Goal: Use online tool/utility: Utilize a website feature to perform a specific function

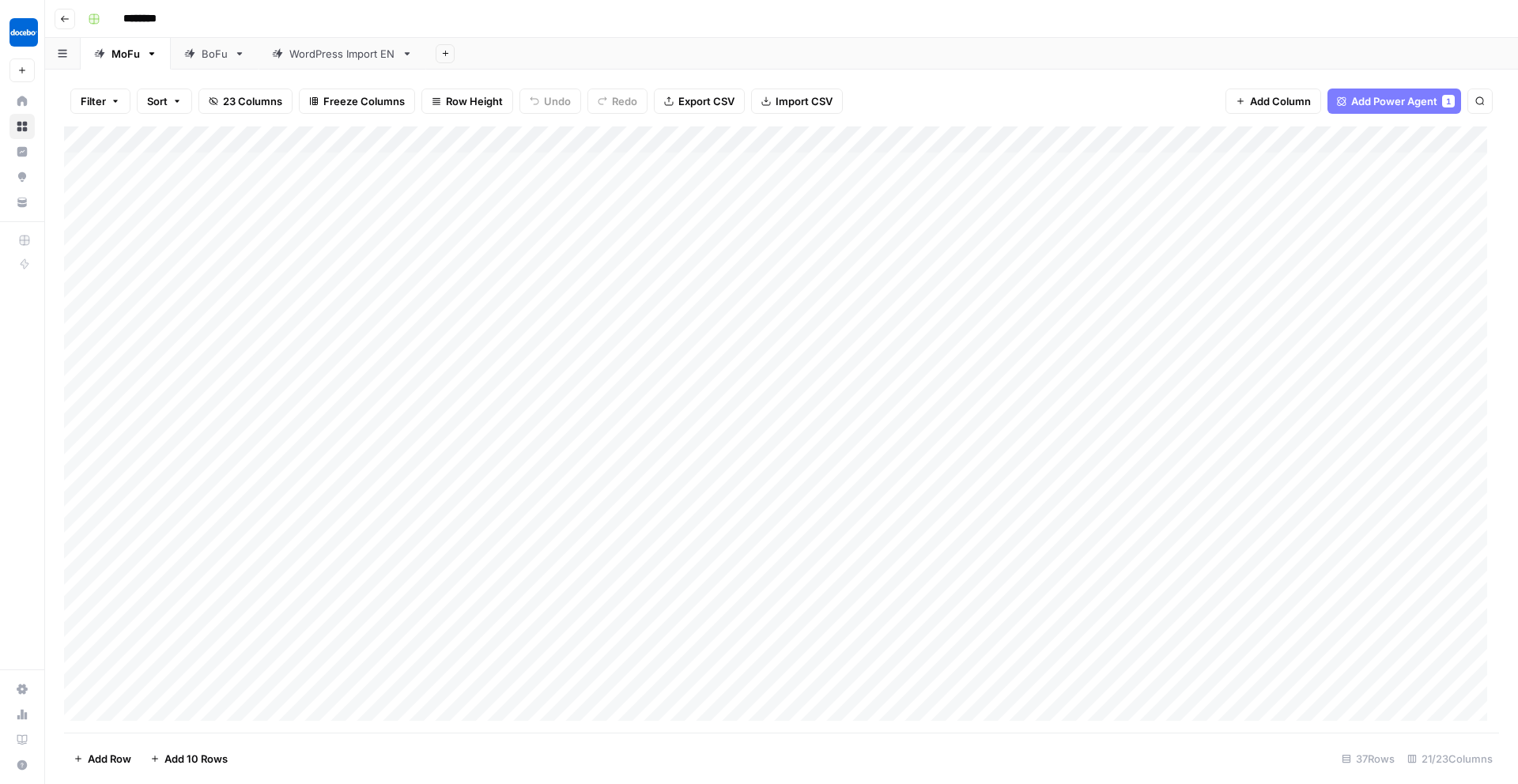
click at [195, 53] on div "BoFu" at bounding box center [206, 54] width 44 height 16
click at [653, 138] on div "Add Column" at bounding box center [781, 420] width 1435 height 589
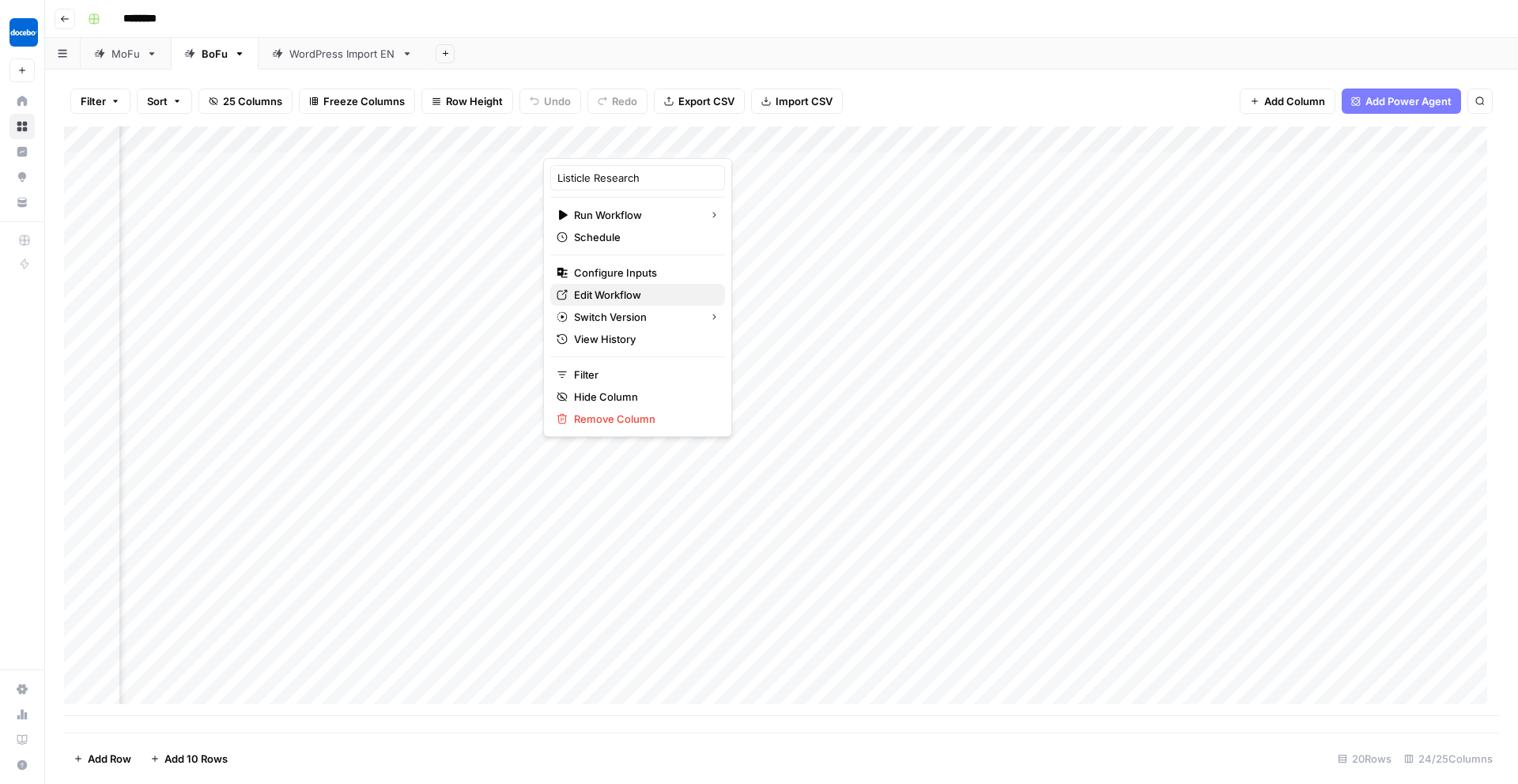
click at [589, 296] on span "Edit Workflow" at bounding box center [643, 295] width 138 height 16
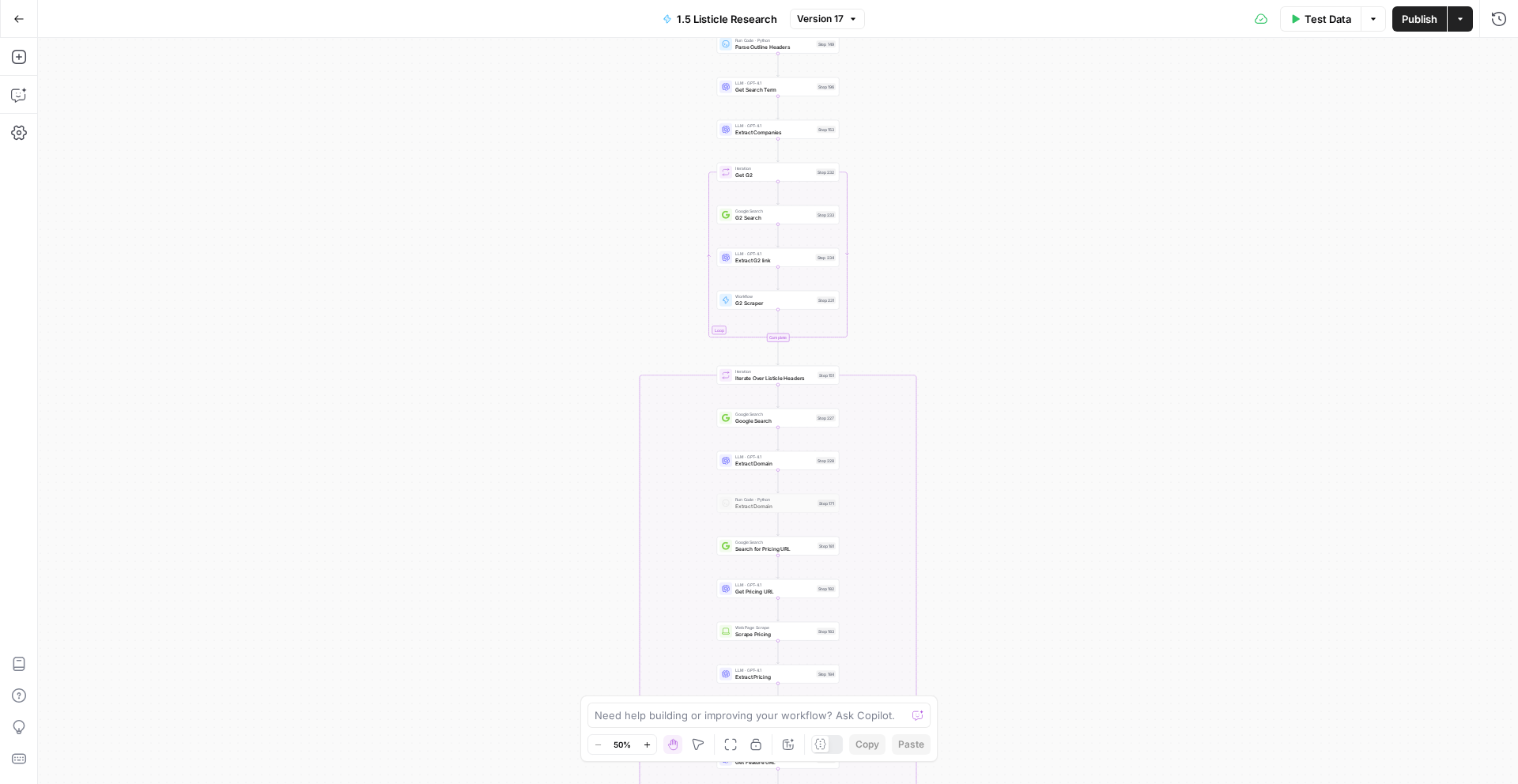
click at [777, 302] on span "G2 Scraper" at bounding box center [774, 302] width 78 height 8
type input "[AirOps] G2 Competitor Review Analysis"
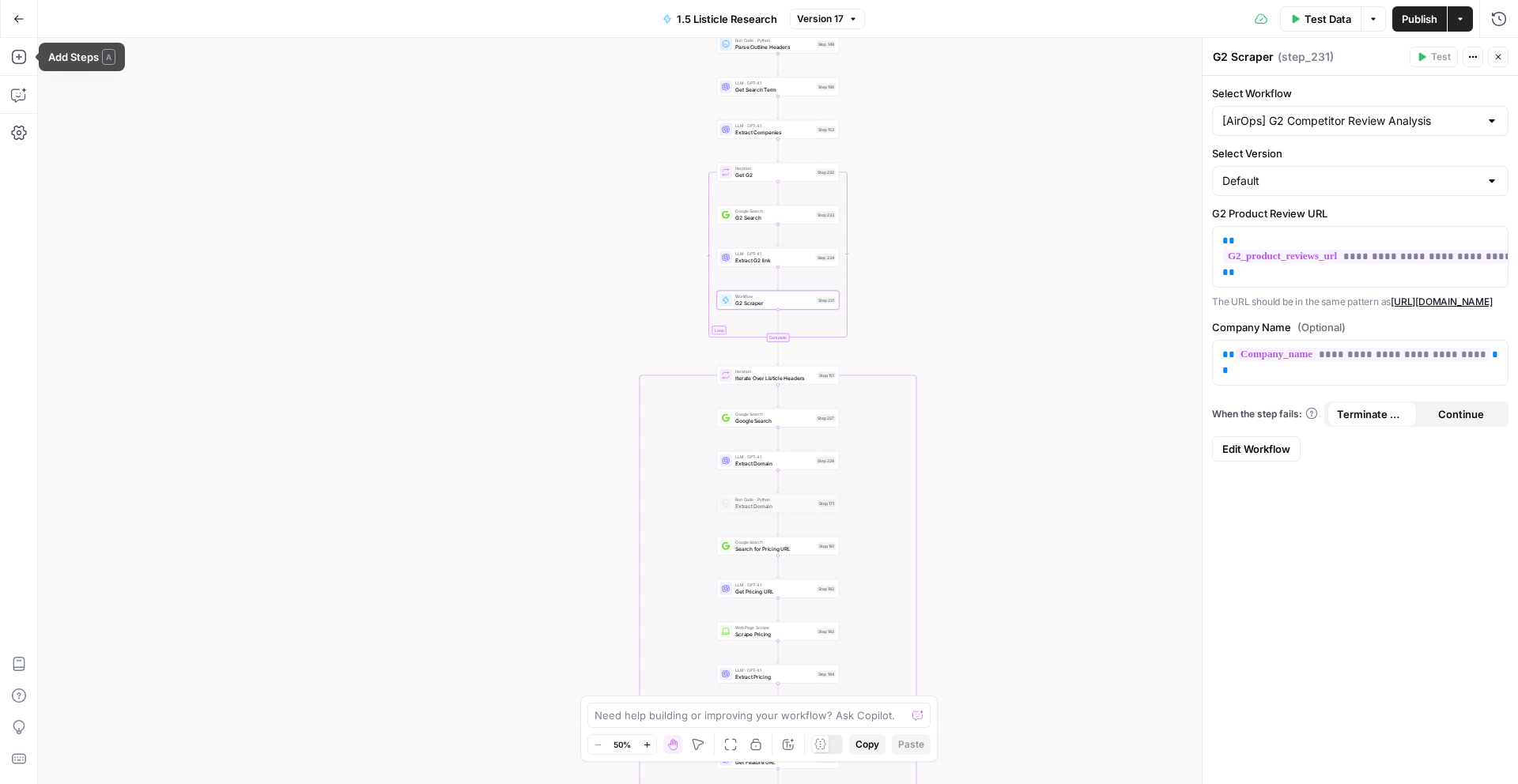
click at [22, 27] on button "Go Back" at bounding box center [19, 19] width 28 height 28
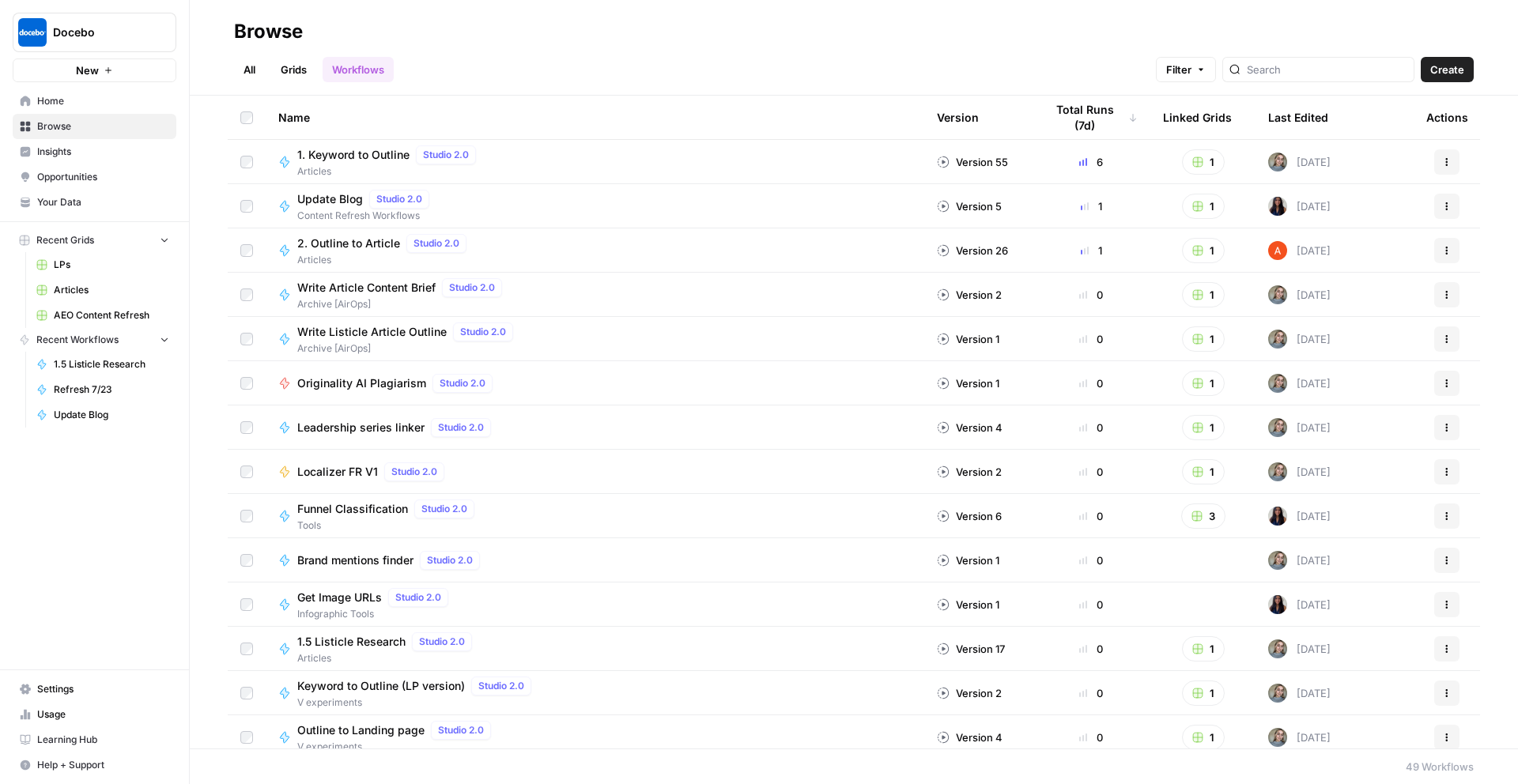
click at [73, 99] on span "Home" at bounding box center [103, 101] width 132 height 15
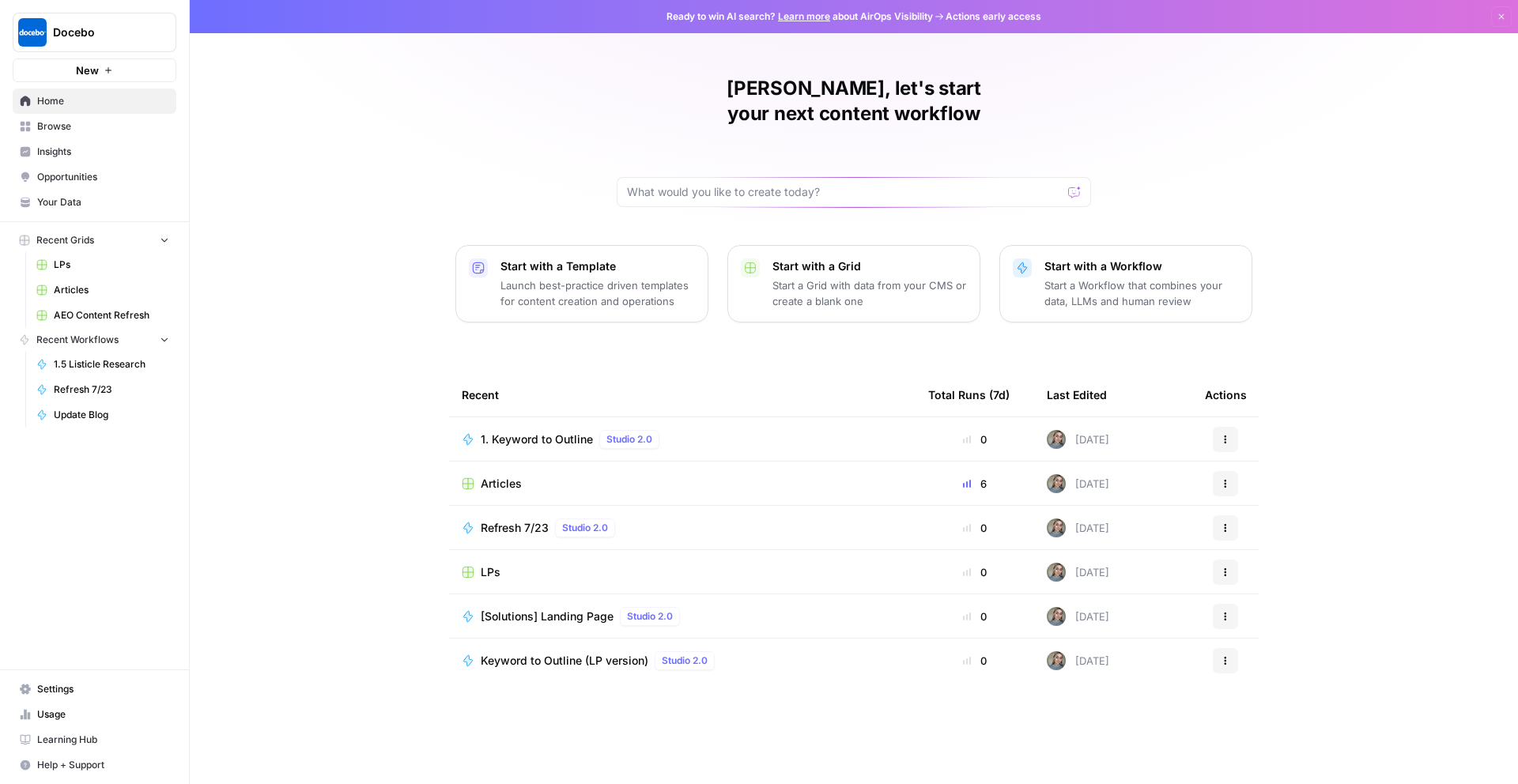
click at [85, 130] on span "Browse" at bounding box center [103, 127] width 132 height 15
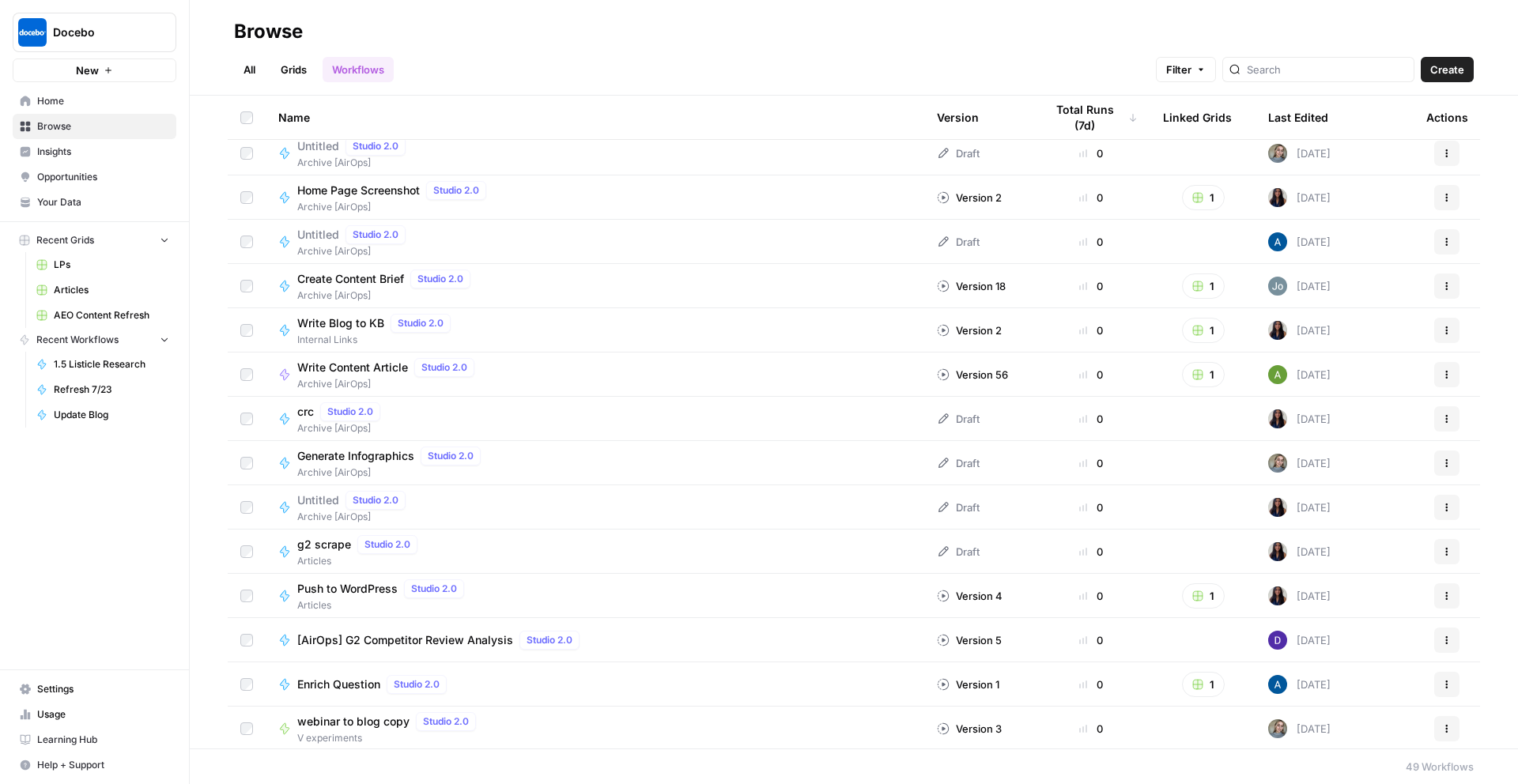
scroll to position [1559, 0]
click at [649, 634] on div "[AirOps] G2 Competitor Review Analysis Studio 2.0" at bounding box center [594, 637] width 633 height 19
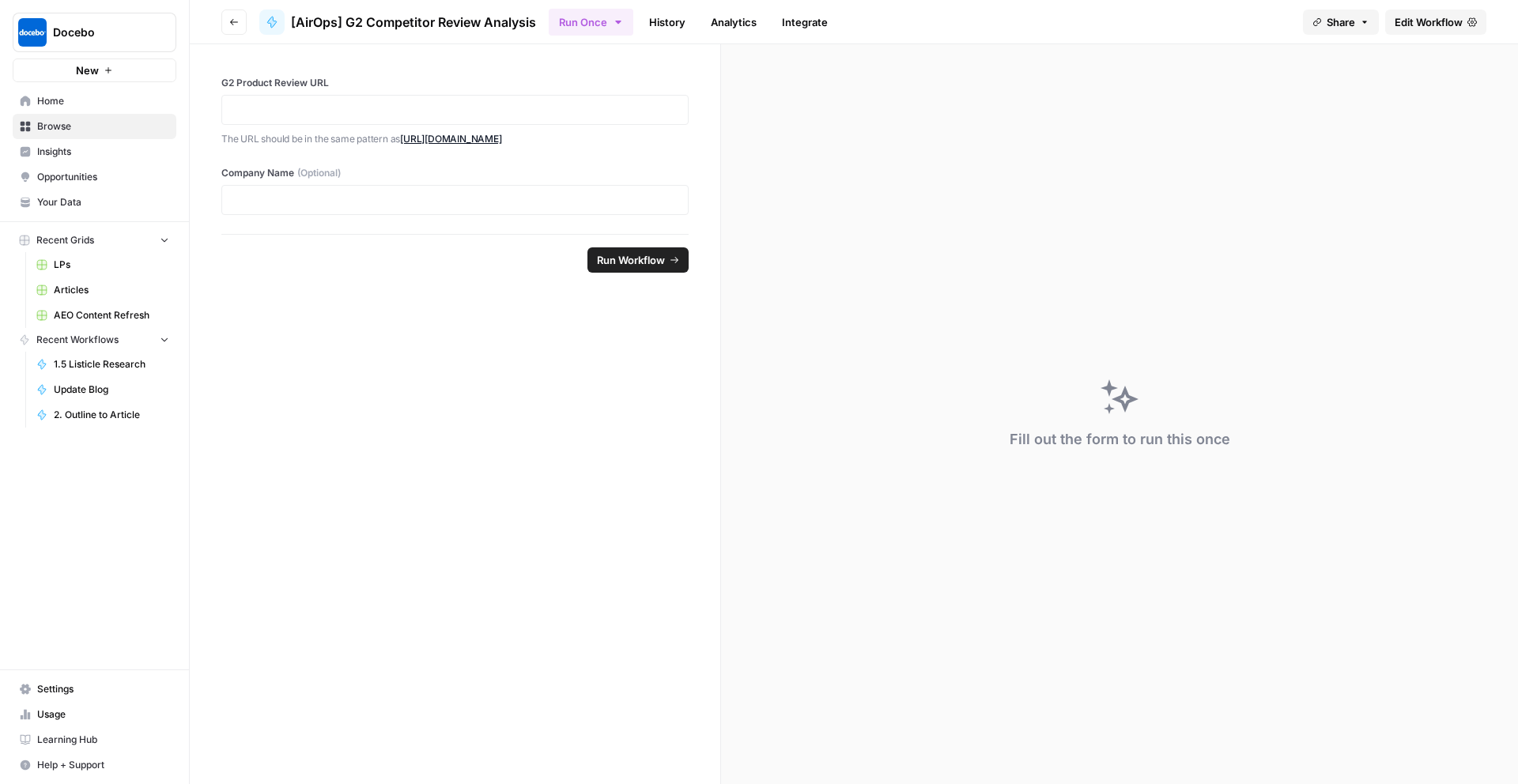
drag, startPoint x: 403, startPoint y: 138, endPoint x: 412, endPoint y: 161, distance: 24.7
click at [414, 147] on p "The URL should be in the same pattern as https://www.g2.com/products/adobe-lear…" at bounding box center [455, 139] width 467 height 16
click at [1460, 19] on span "Edit Workflow" at bounding box center [1428, 23] width 68 height 16
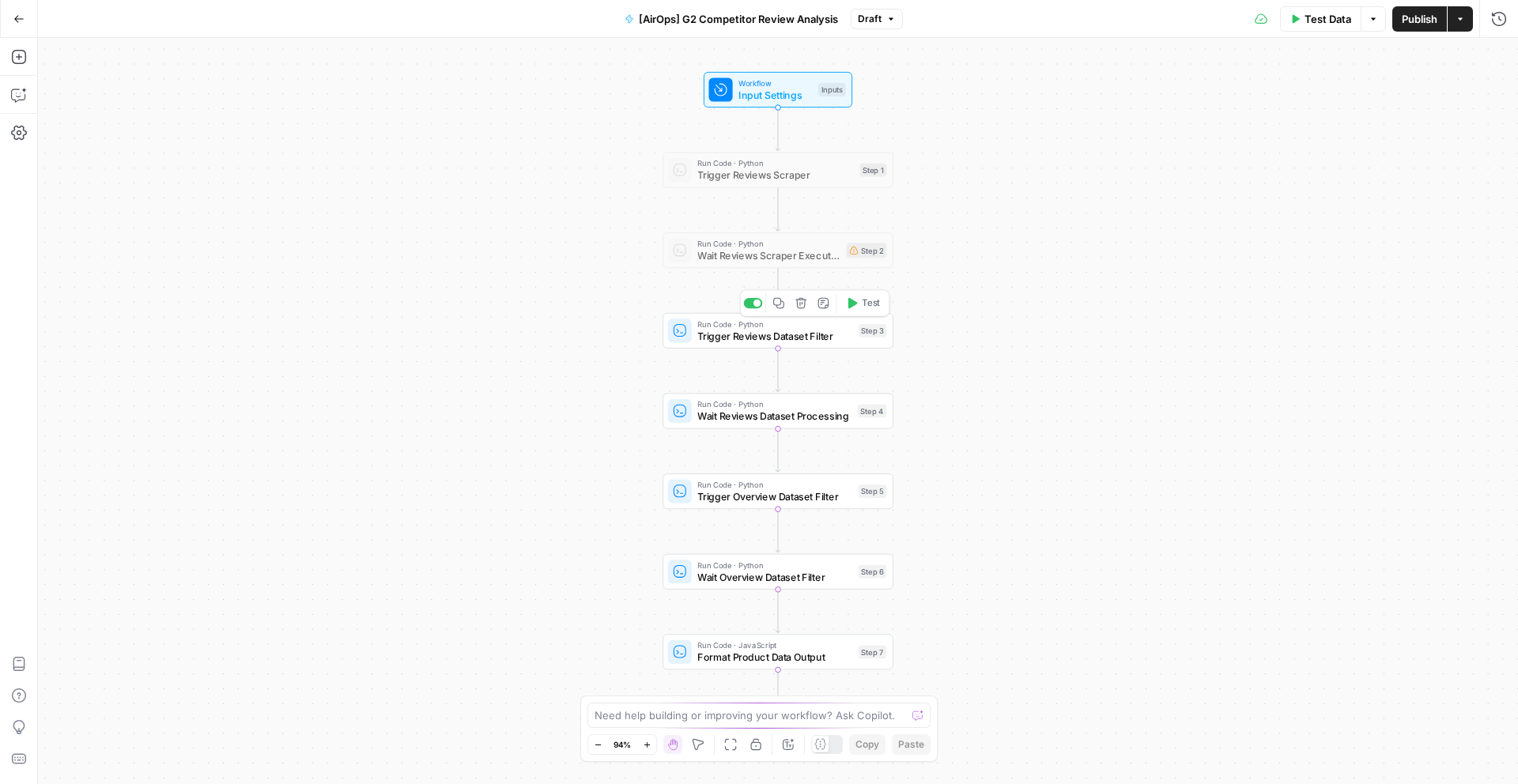
click at [773, 337] on span "Trigger Reviews Dataset Filter" at bounding box center [775, 336] width 155 height 15
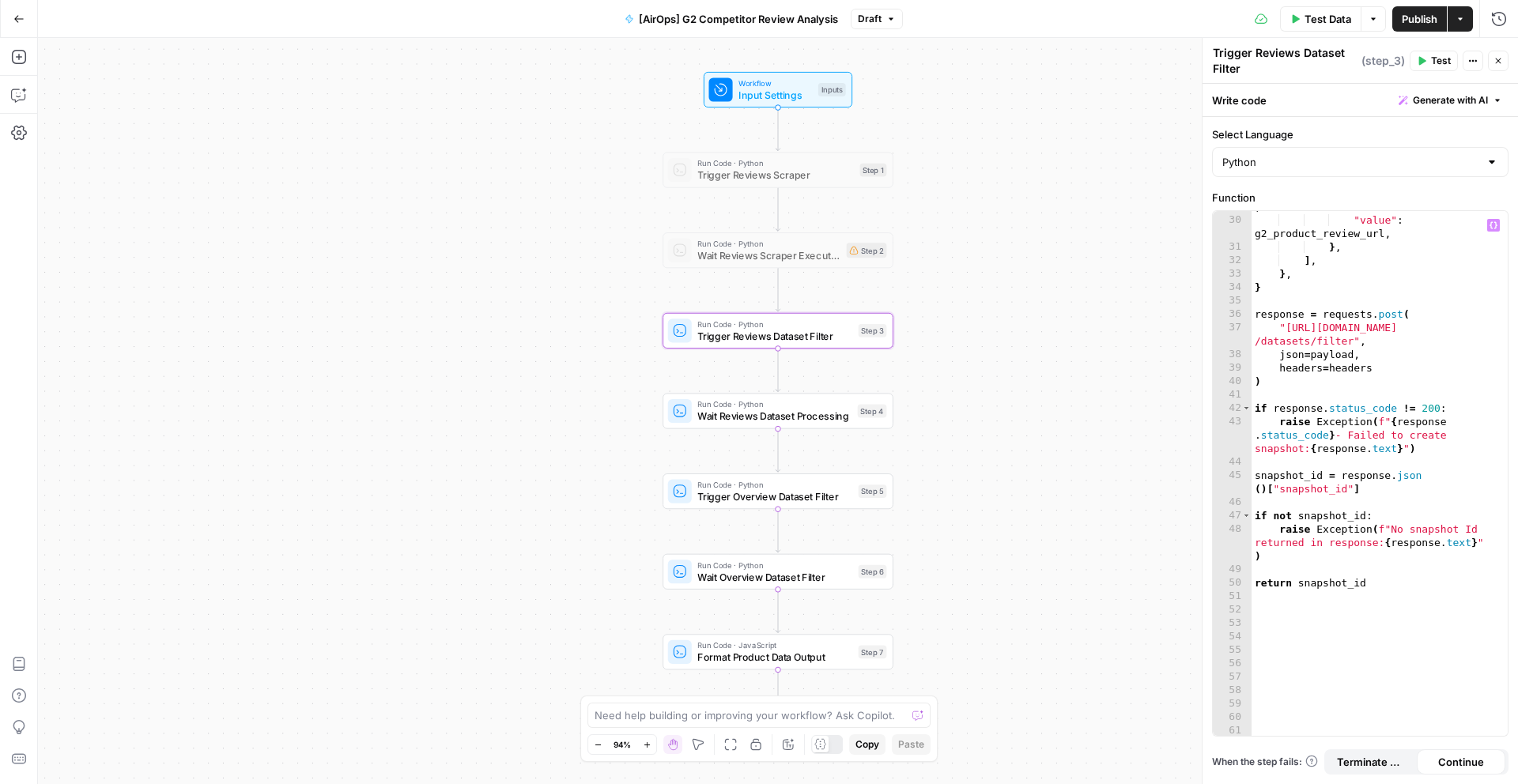
scroll to position [493, 0]
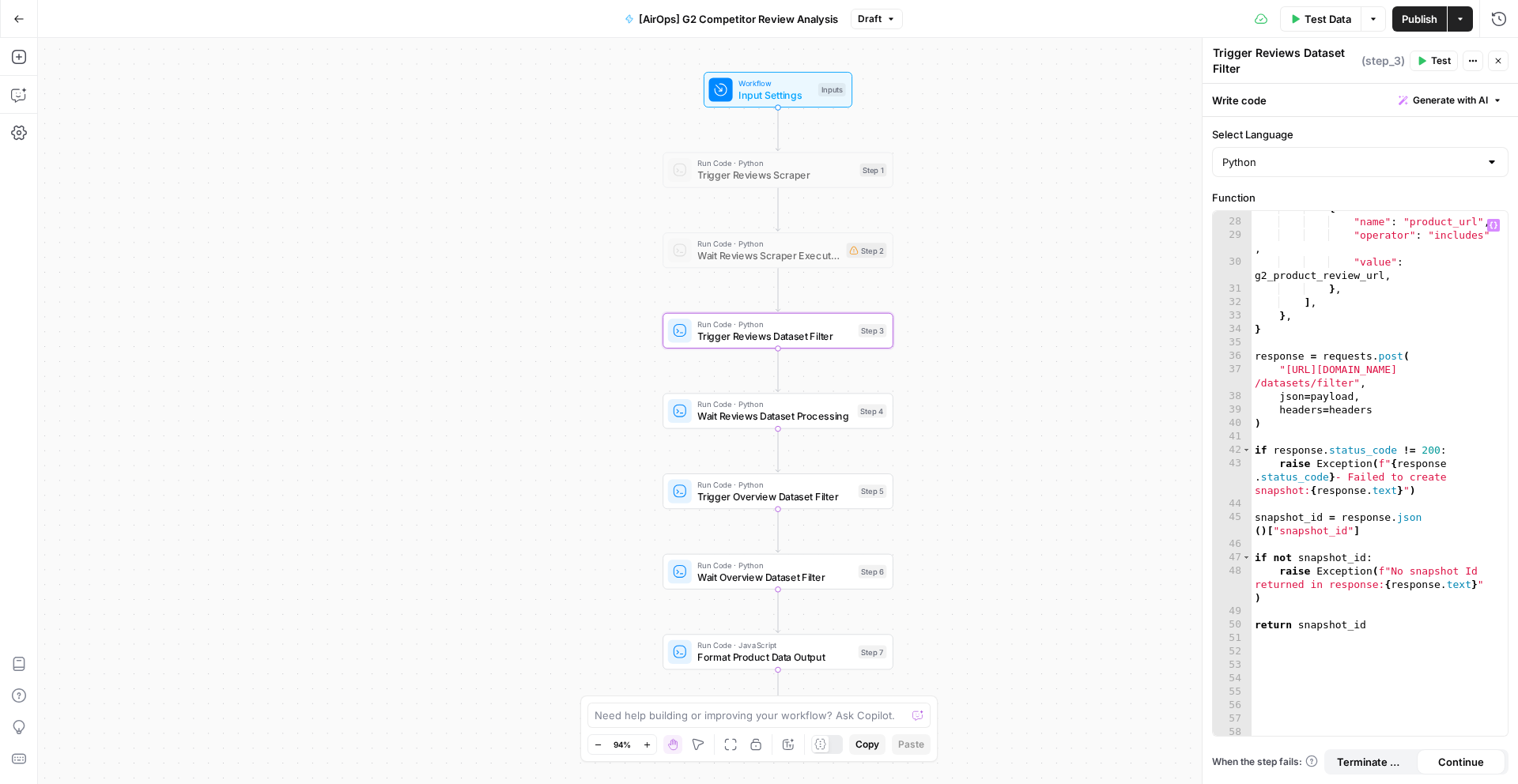
type textarea "**********"
drag, startPoint x: 1285, startPoint y: 369, endPoint x: 1354, endPoint y: 381, distance: 70.0
click at [1354, 381] on div "{ "name" : "product_url" , "operator" : "includes" , "value" : g2_product_revie…" at bounding box center [1373, 477] width 244 height 551
